Goal: Transaction & Acquisition: Purchase product/service

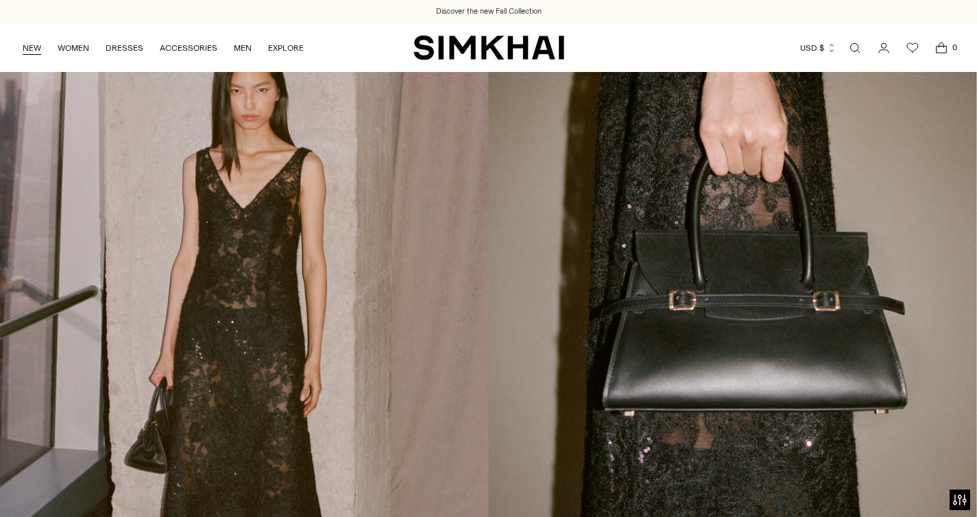
click at [39, 47] on link "NEW" at bounding box center [32, 48] width 19 height 30
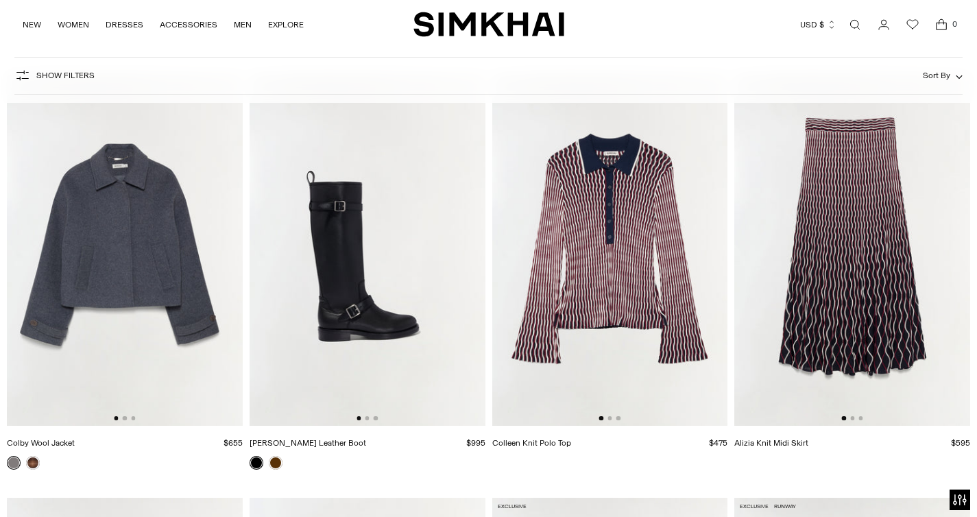
scroll to position [6073, 0]
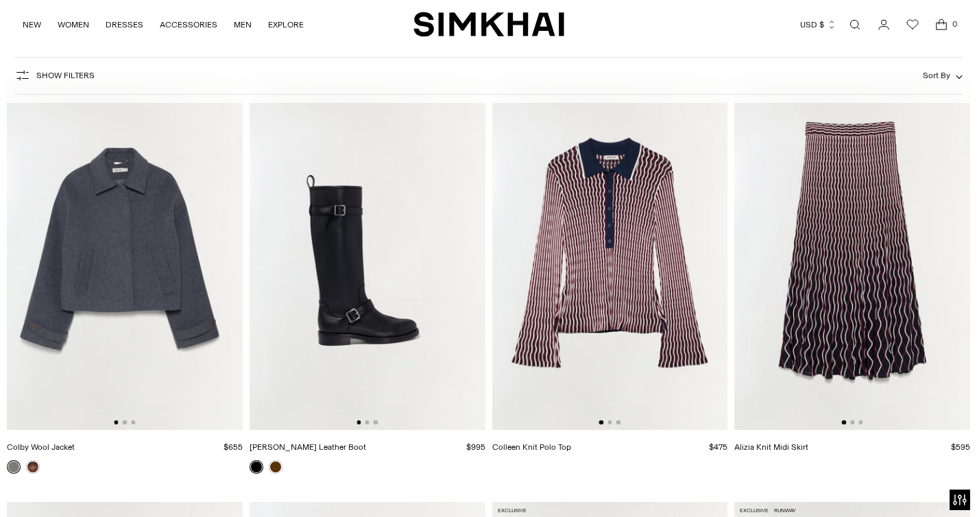
click at [376, 260] on img at bounding box center [368, 254] width 236 height 354
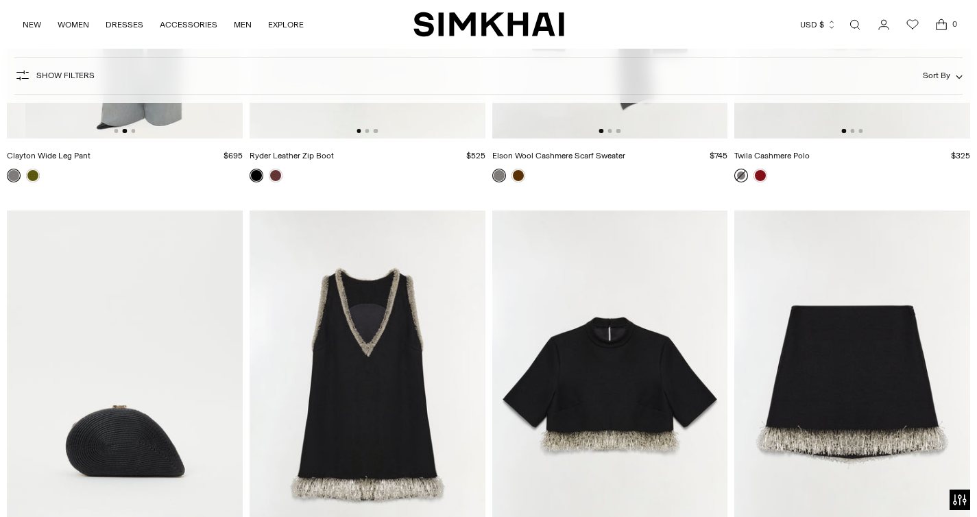
scroll to position [7218, 0]
